Goal: Information Seeking & Learning: Learn about a topic

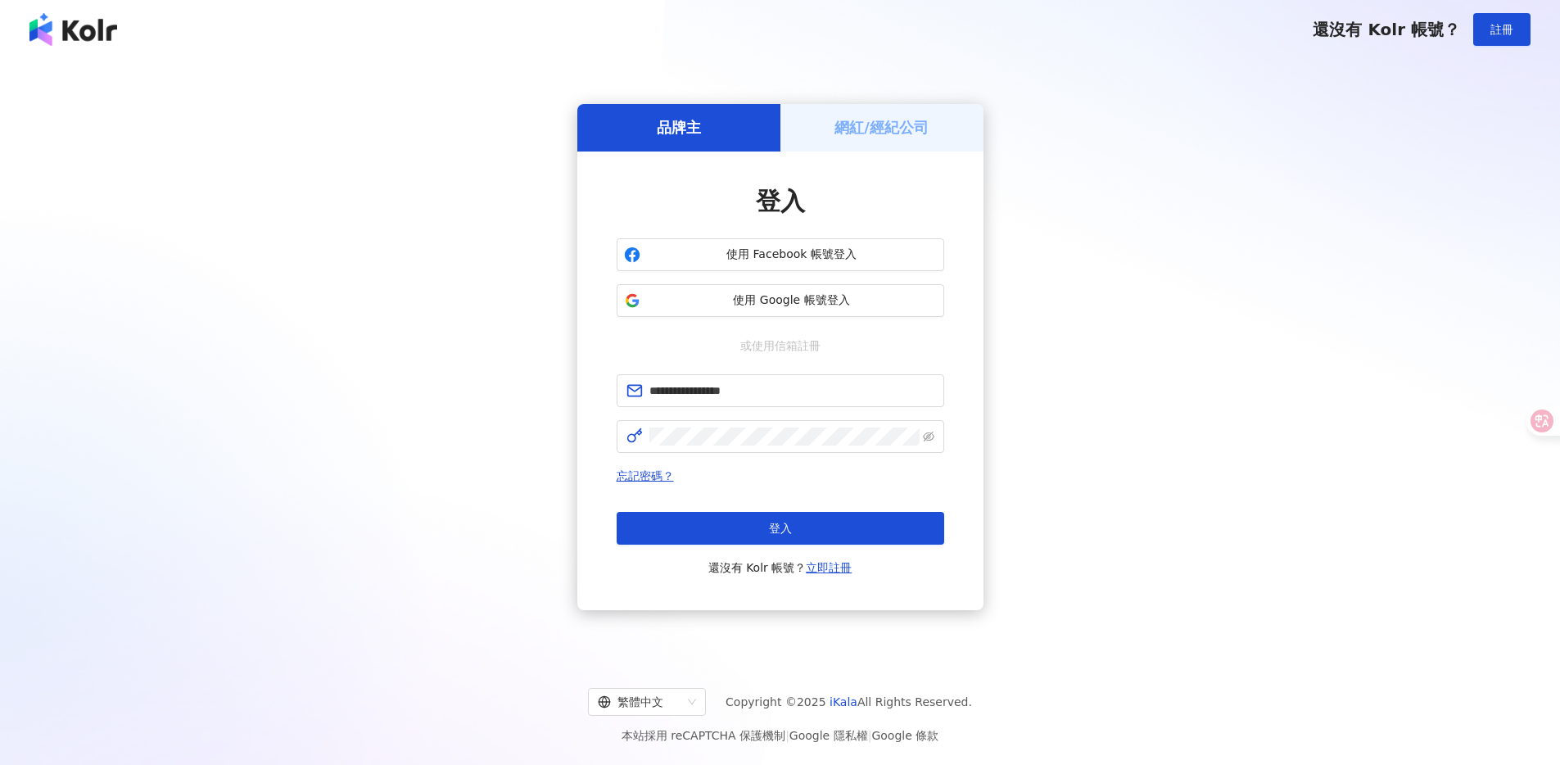
click button "登入" at bounding box center [779, 528] width 327 height 33
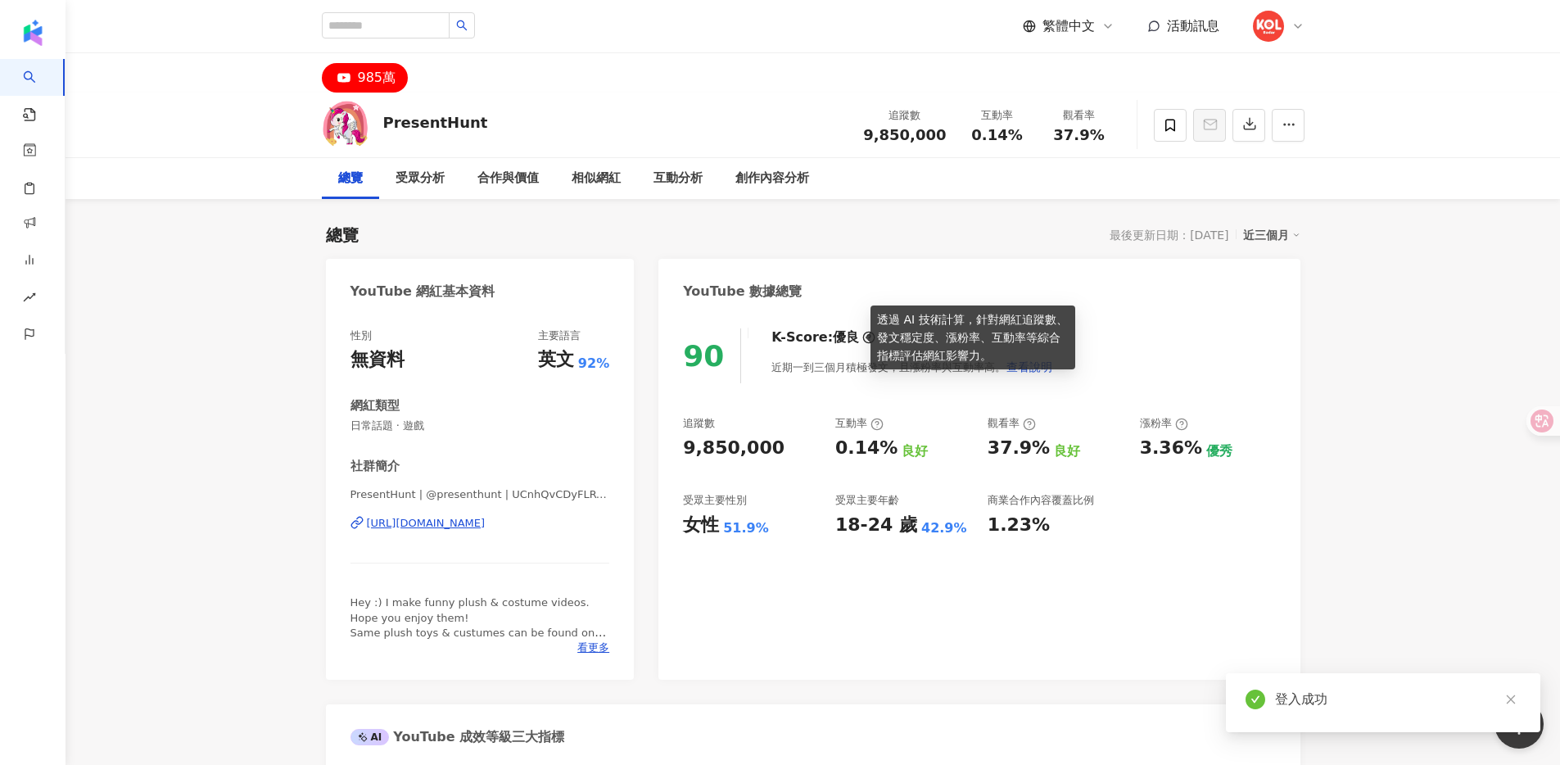
click at [862, 340] on icon at bounding box center [868, 337] width 13 height 13
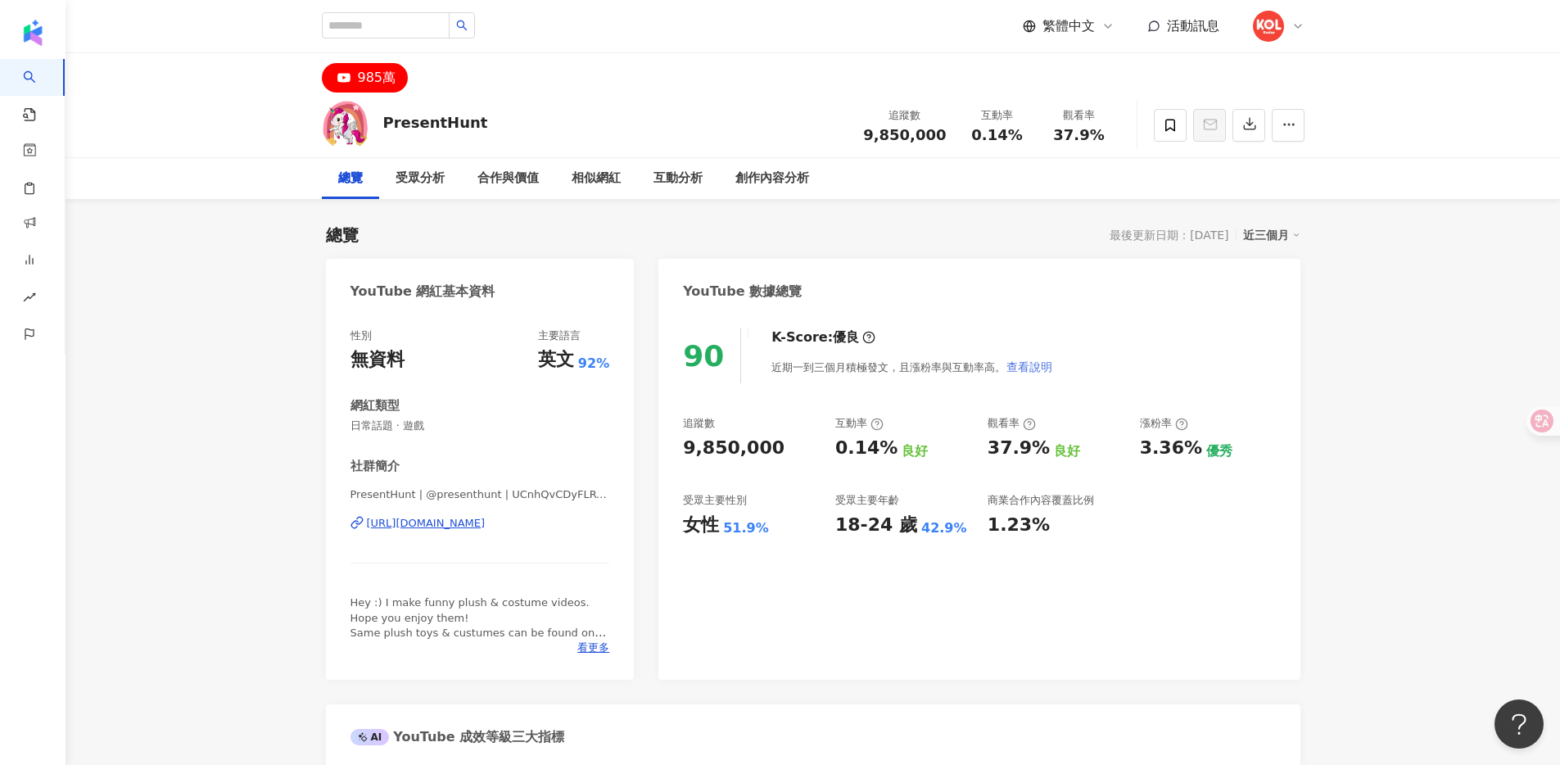
click at [1037, 366] on span "查看說明" at bounding box center [1029, 366] width 46 height 13
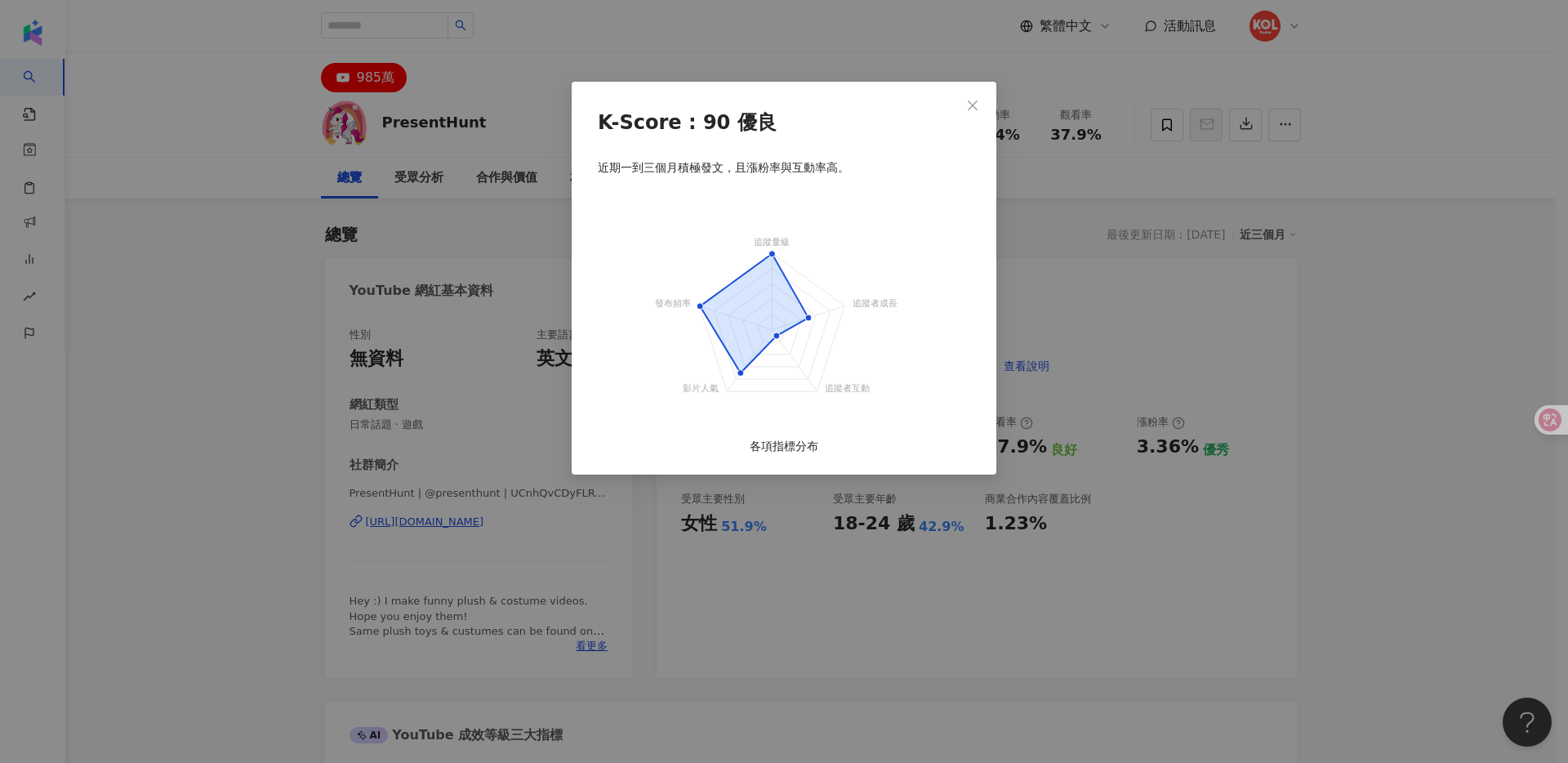
click at [1038, 290] on div "K-Score : 90 優良 近期一到三個月積極發文，且漲粉率與互動率高。 追蹤量級 追蹤者成長 追蹤者互動 影片人氣 發布頻率 各項指標分布" at bounding box center [784, 381] width 1568 height 763
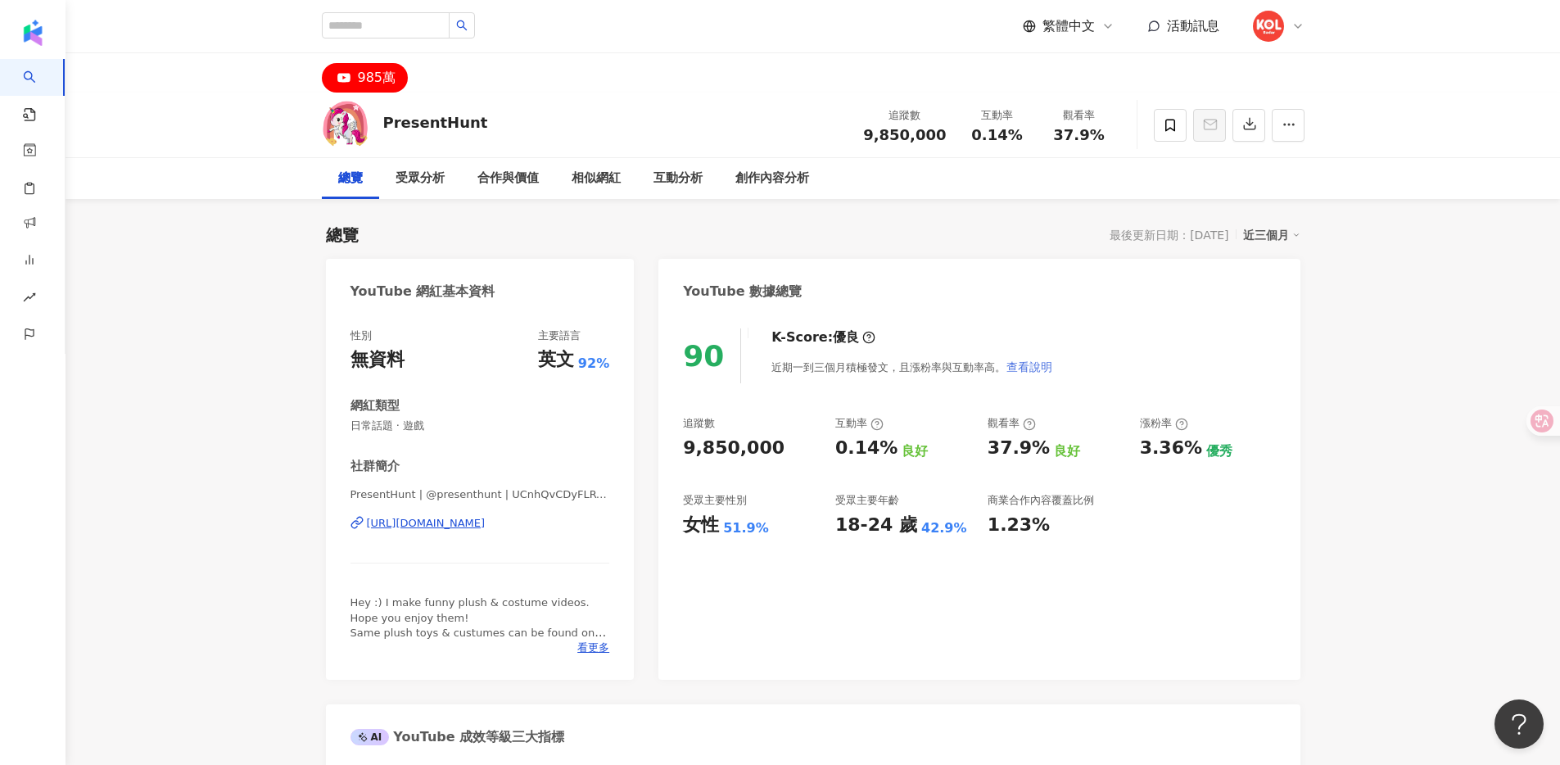
click at [1024, 363] on span "查看說明" at bounding box center [1029, 366] width 46 height 13
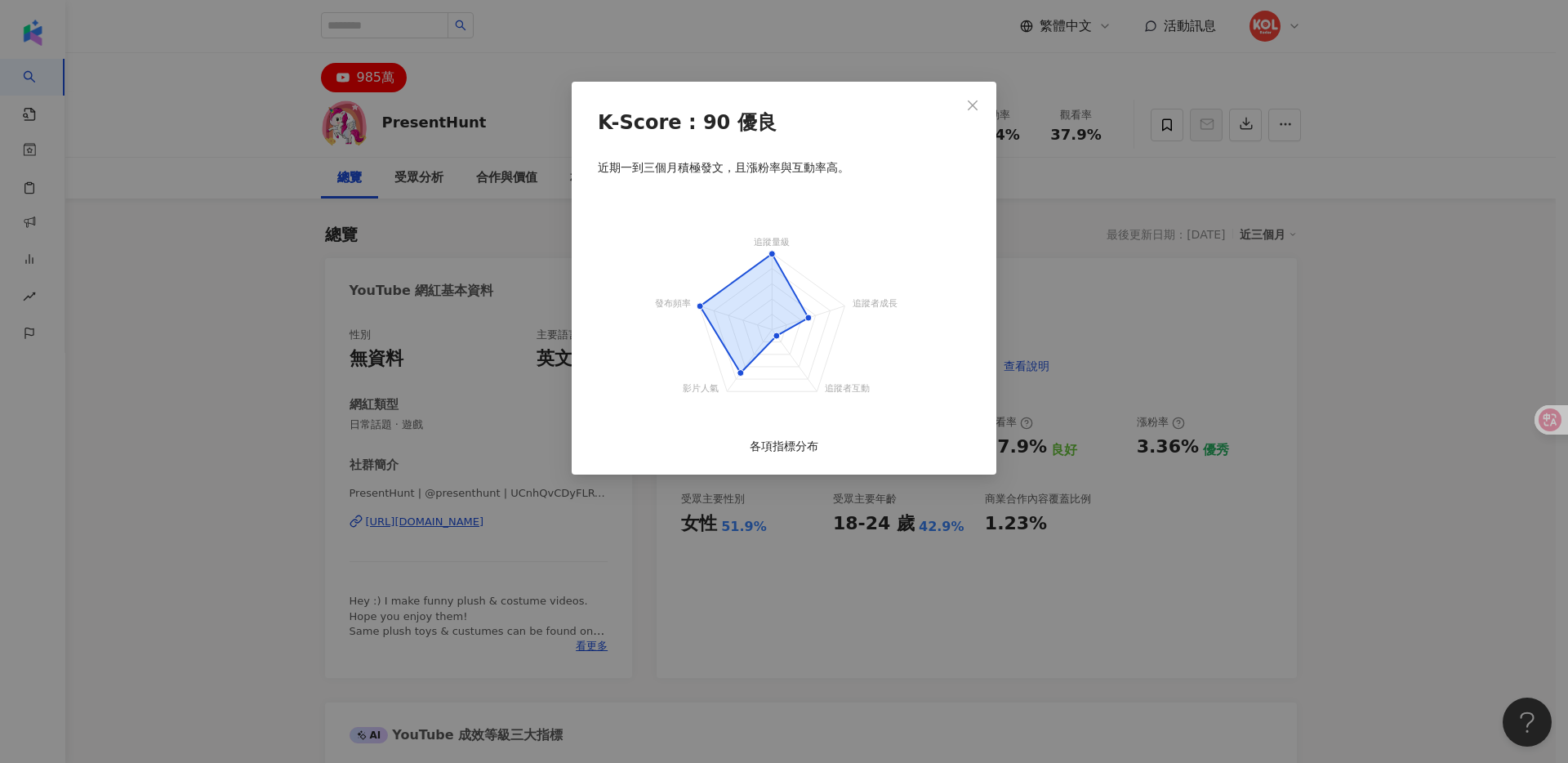
drag, startPoint x: 775, startPoint y: 338, endPoint x: 874, endPoint y: 409, distance: 121.8
click at [873, 409] on icon "追蹤量級 追蹤者成長 追蹤者互動 影片人氣 發布頻率" at bounding box center [783, 319] width 408 height 254
click at [478, 447] on div "K-Score : 90 優良 近期一到三個月積極發文，且漲粉率與互動率高。 追蹤量級 追蹤者成長 追蹤者互動 影片人氣 發布頻率 各項指標分布" at bounding box center [784, 381] width 1568 height 763
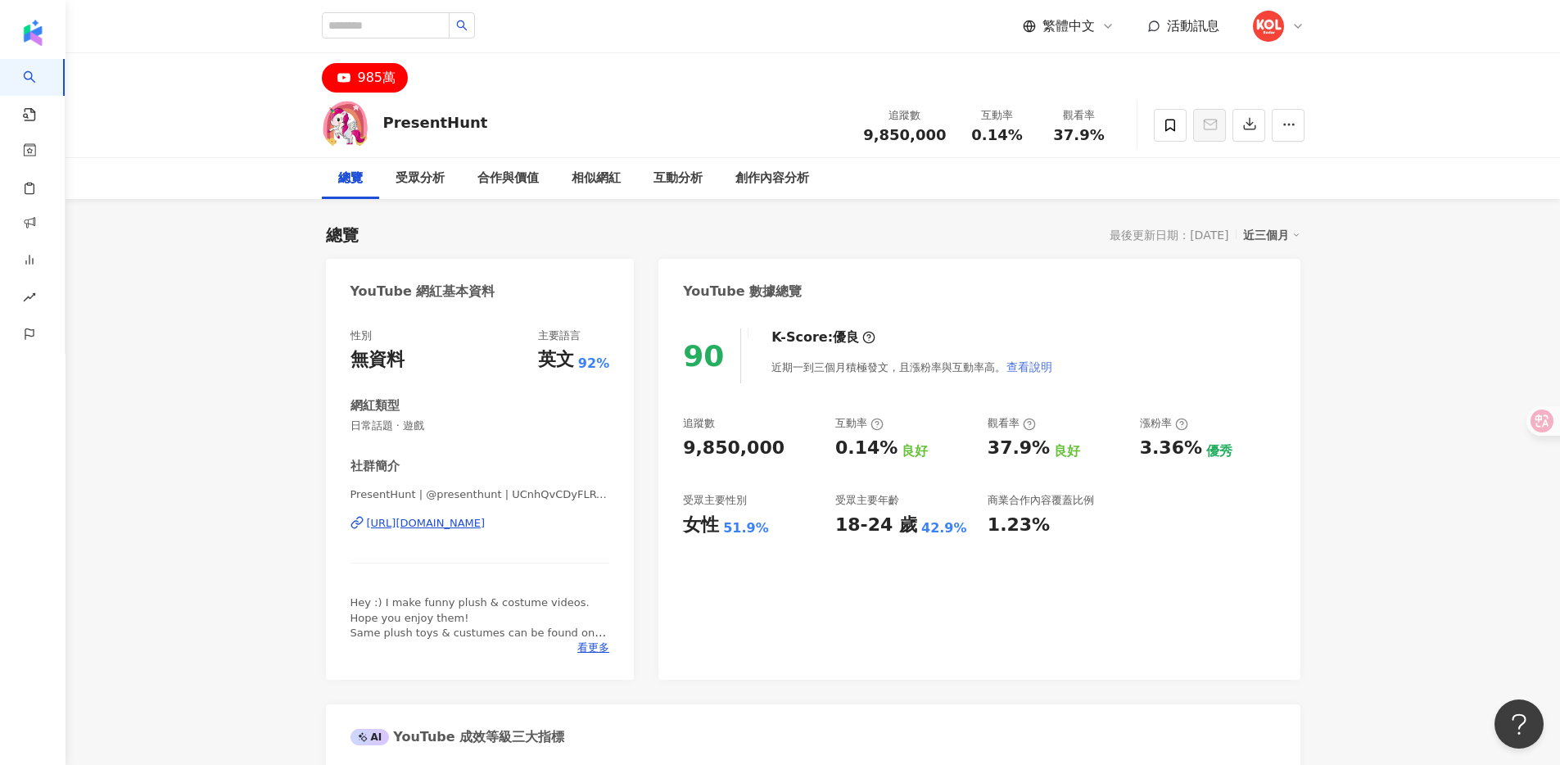
click at [1028, 363] on span "查看說明" at bounding box center [1029, 366] width 46 height 13
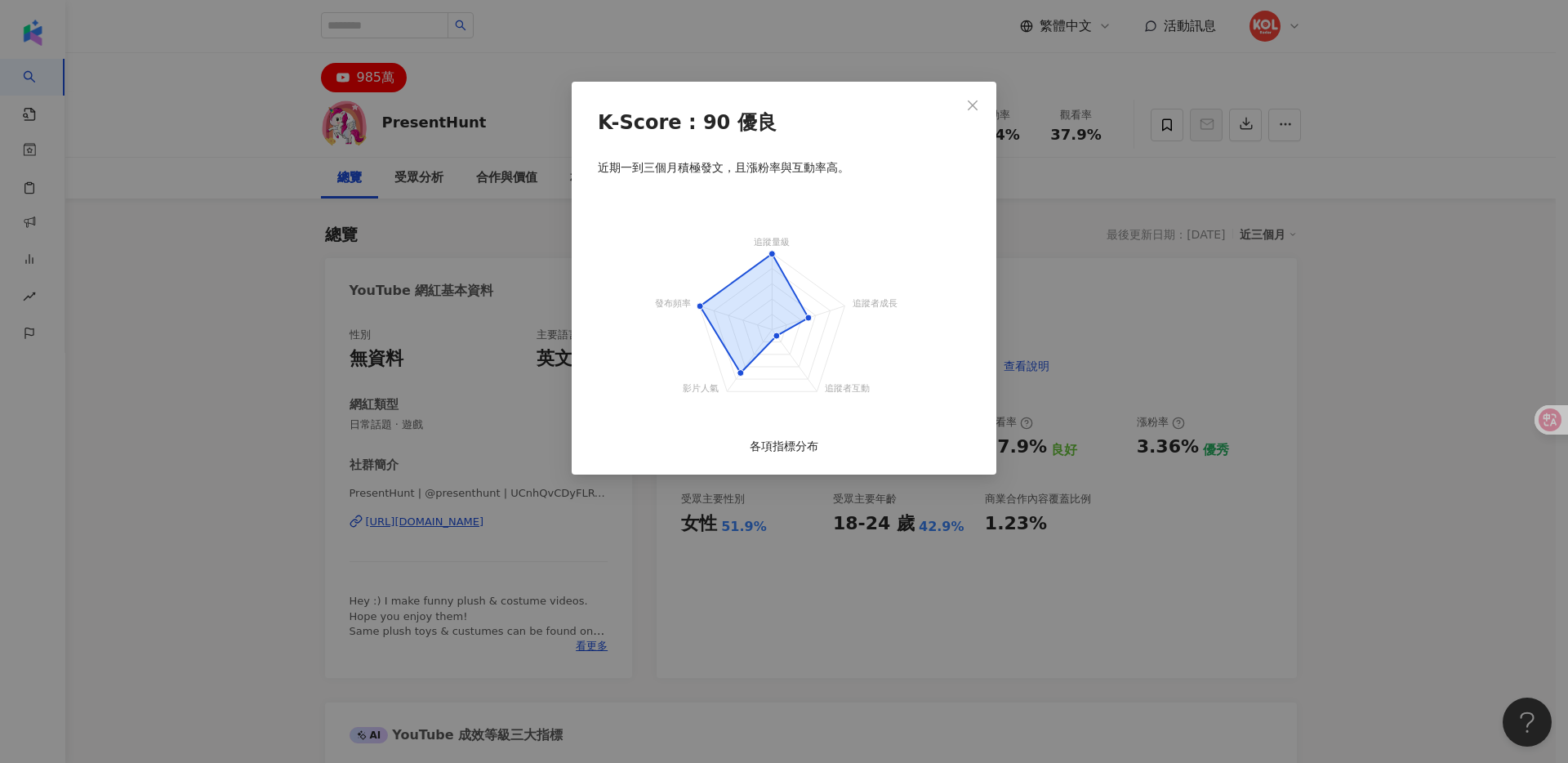
click at [1067, 312] on div "K-Score : 90 優良 近期一到三個月積極發文，且漲粉率與互動率高。 追蹤量級 追蹤者成長 追蹤者互動 影片人氣 發布頻率 各項指標分布" at bounding box center [784, 381] width 1568 height 763
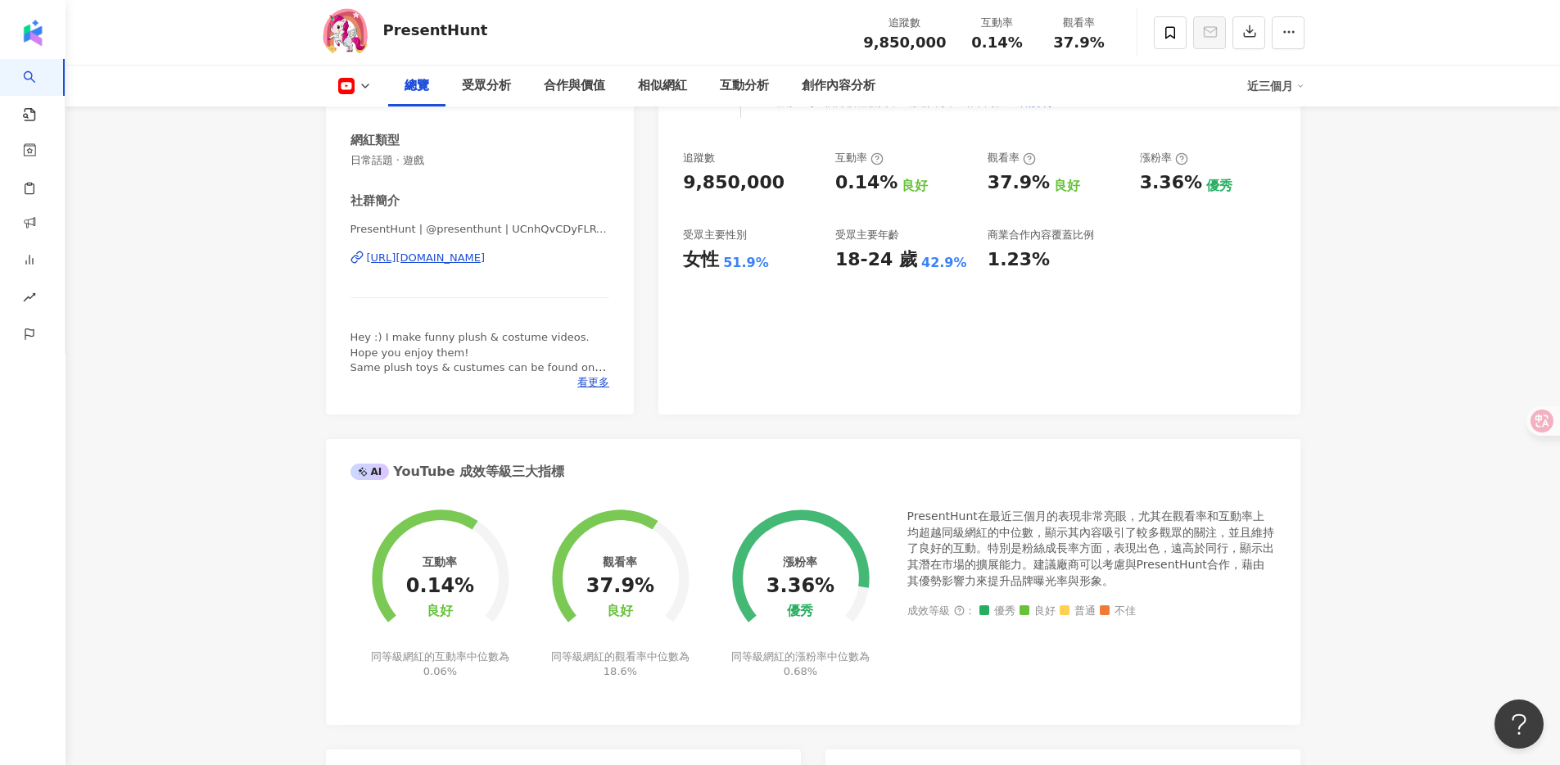
scroll to position [264, 0]
click at [877, 162] on icon at bounding box center [876, 159] width 13 height 13
click at [918, 167] on div "互動率 0.14% 良好" at bounding box center [903, 173] width 136 height 44
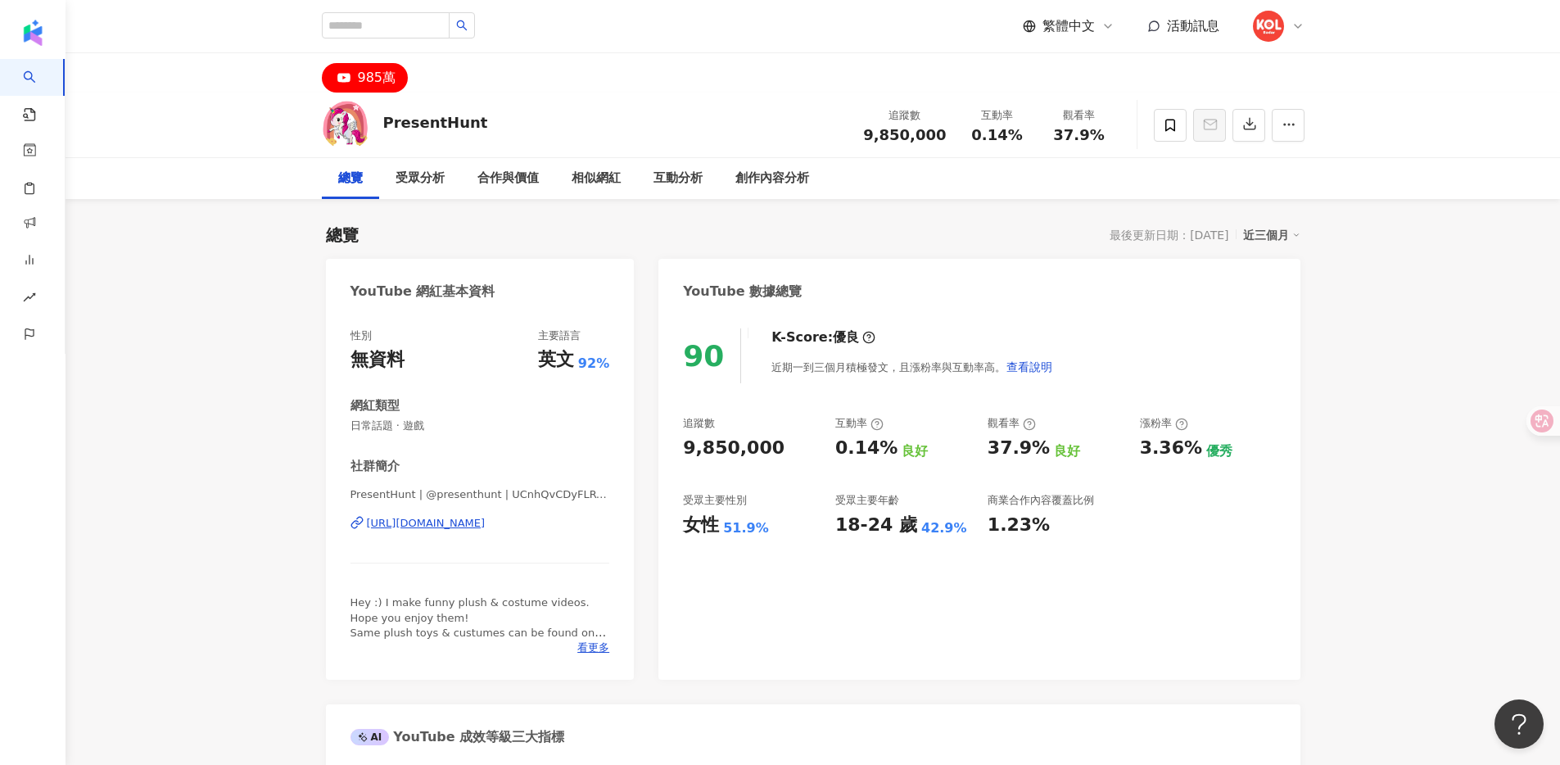
click at [586, 109] on div "PresentHunt 追蹤數 9,850,000 互動率 0.14% 觀看率 37.9%" at bounding box center [813, 125] width 1048 height 65
